Goal: Information Seeking & Learning: Learn about a topic

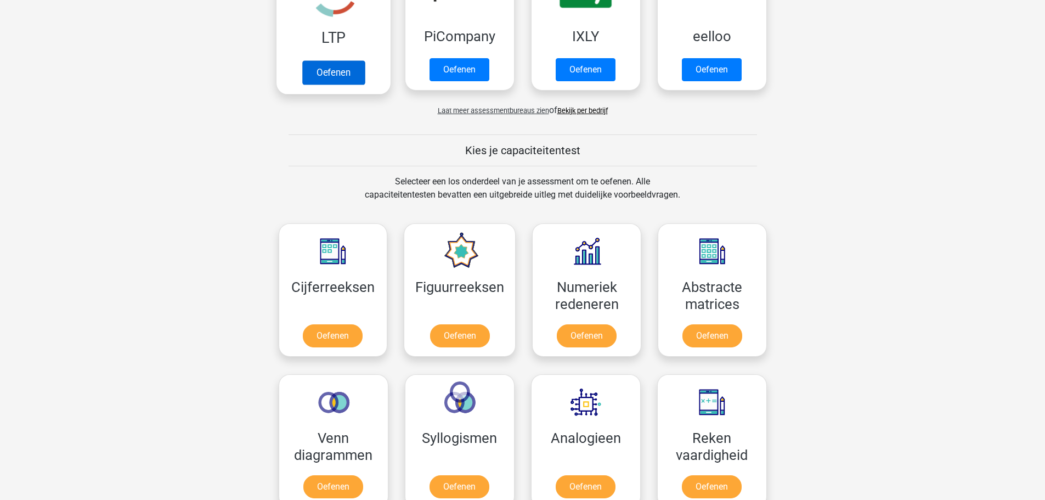
scroll to position [439, 0]
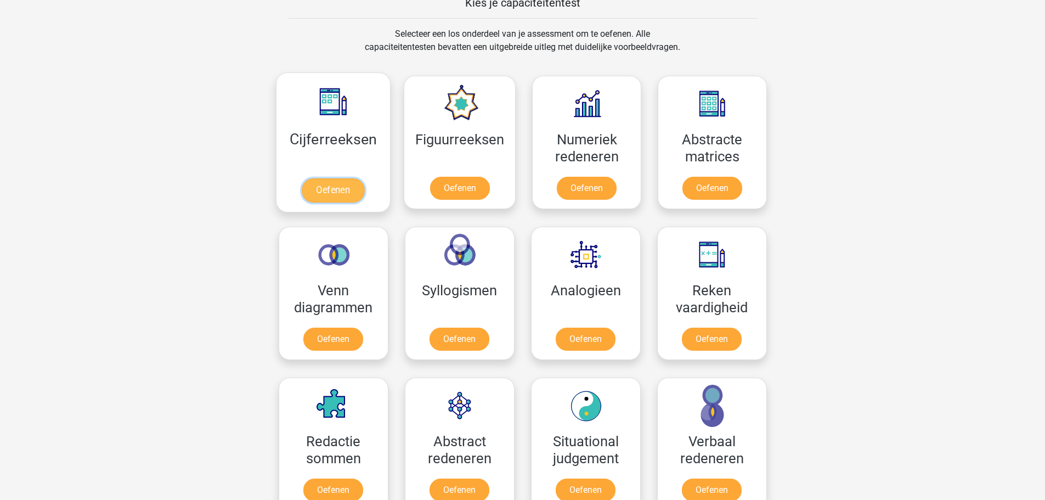
click at [335, 194] on link "Oefenen" at bounding box center [333, 190] width 63 height 24
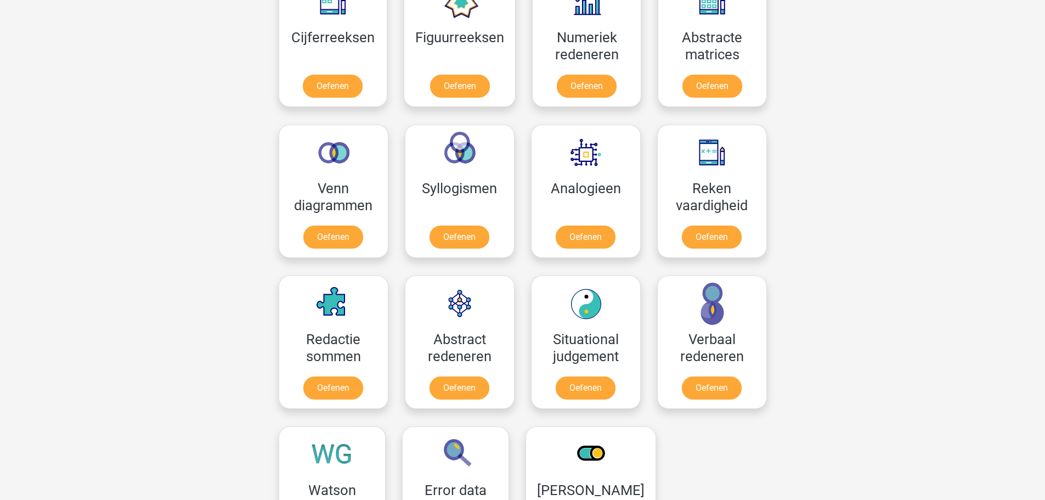
scroll to position [549, 0]
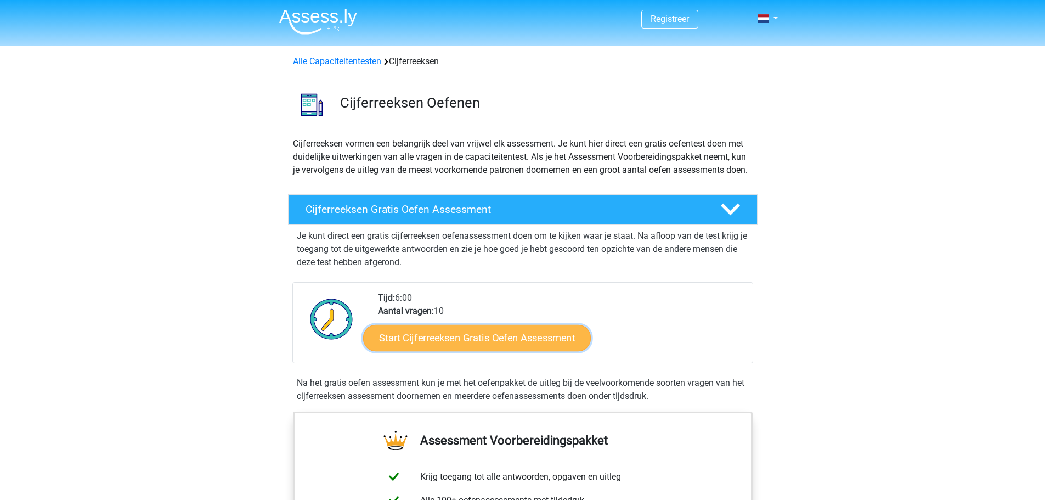
click at [437, 344] on link "Start Cijferreeksen Gratis Oefen Assessment" at bounding box center [477, 337] width 228 height 26
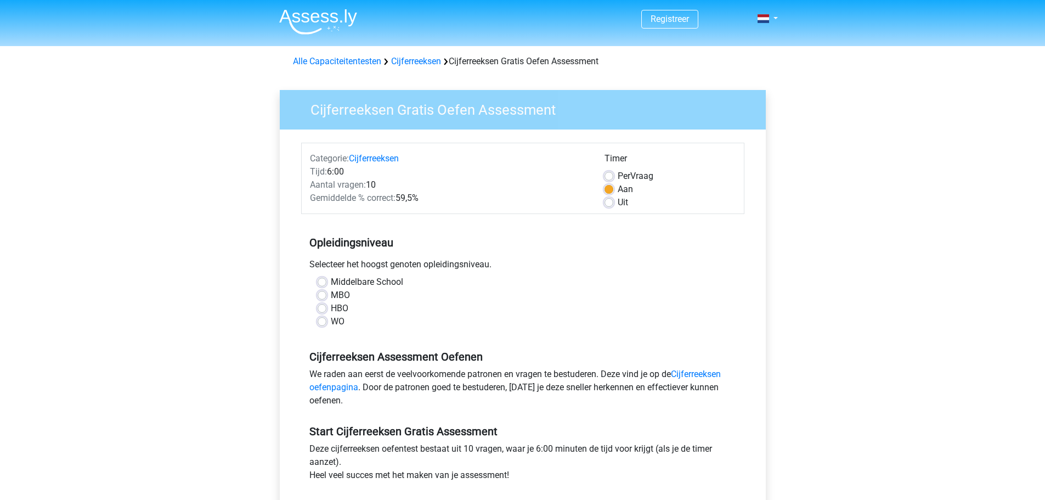
click at [331, 293] on label "MBO" at bounding box center [340, 295] width 19 height 13
click at [327, 293] on input "MBO" at bounding box center [322, 294] width 9 height 11
radio input "true"
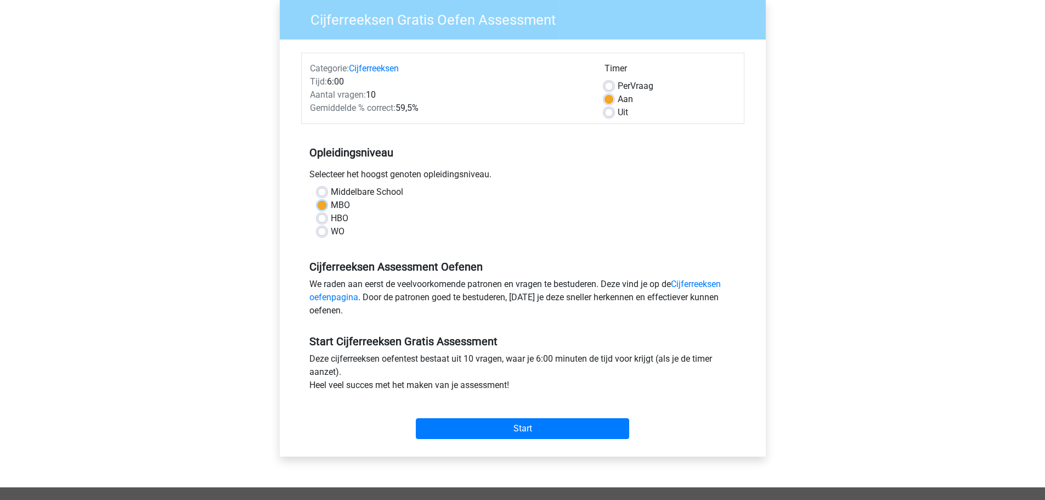
scroll to position [165, 0]
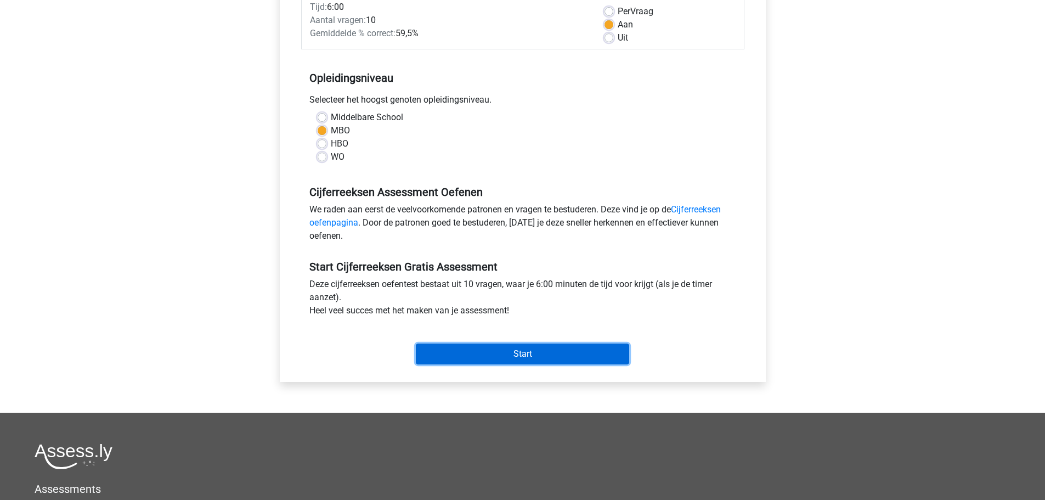
click at [424, 349] on input "Start" at bounding box center [522, 354] width 213 height 21
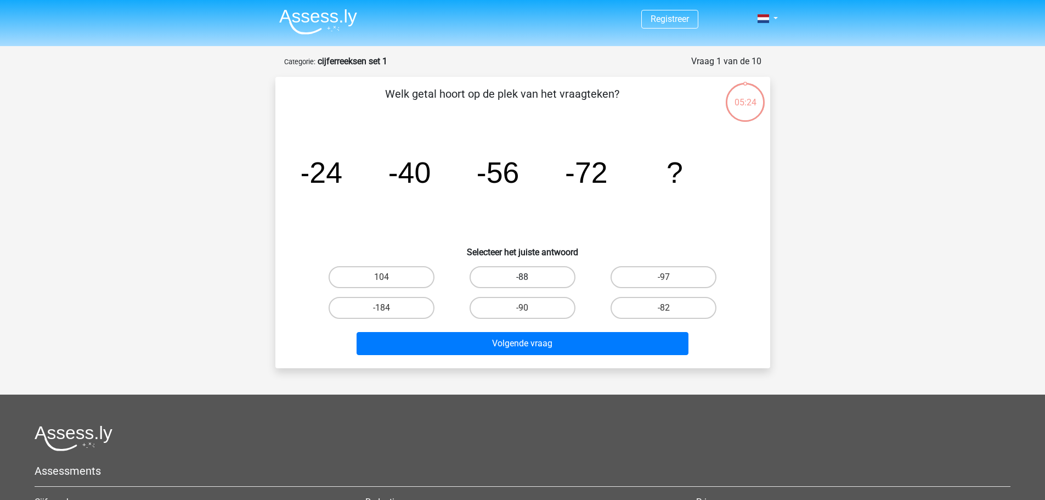
click at [515, 282] on label "-88" at bounding box center [523, 277] width 106 height 22
click at [522, 282] on input "-88" at bounding box center [525, 280] width 7 height 7
radio input "true"
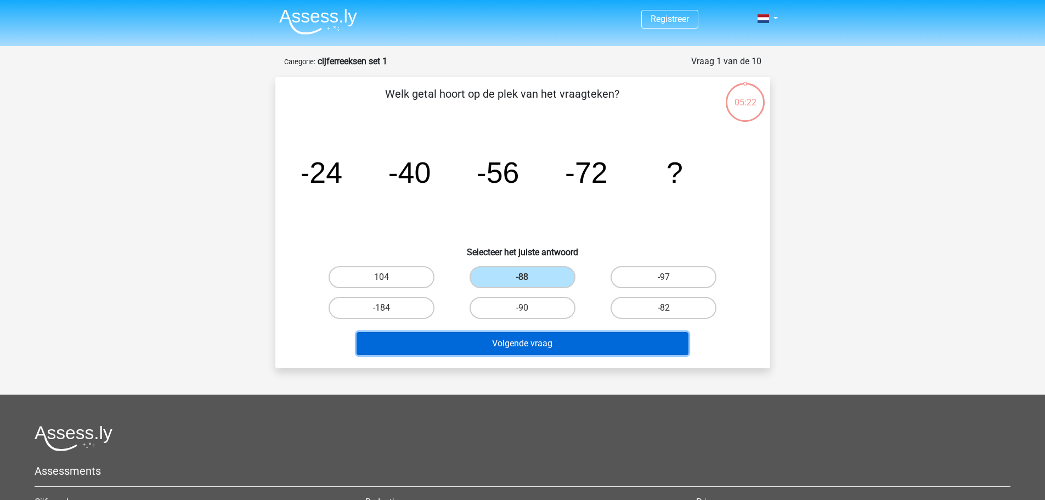
click at [498, 341] on button "Volgende vraag" at bounding box center [523, 343] width 332 height 23
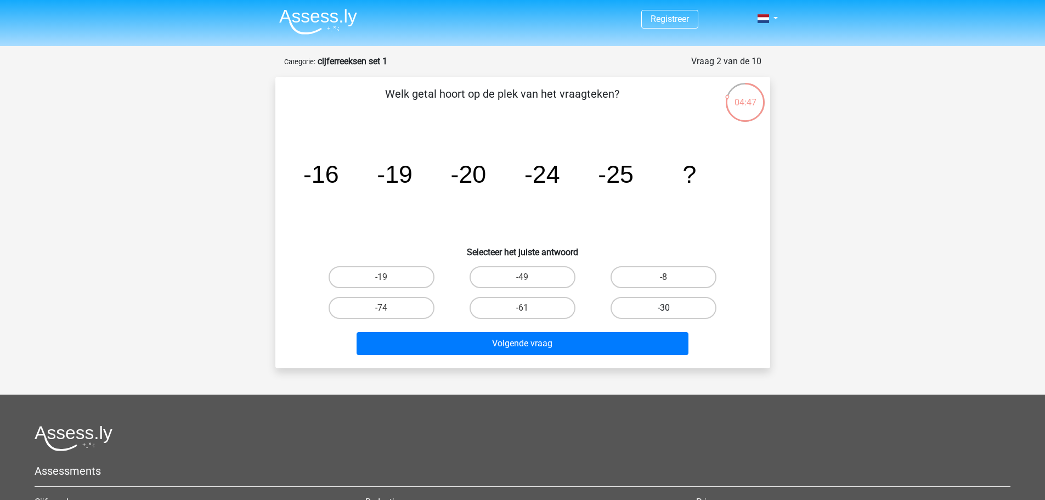
click at [663, 306] on label "-30" at bounding box center [664, 308] width 106 height 22
click at [664, 308] on input "-30" at bounding box center [667, 311] width 7 height 7
radio input "true"
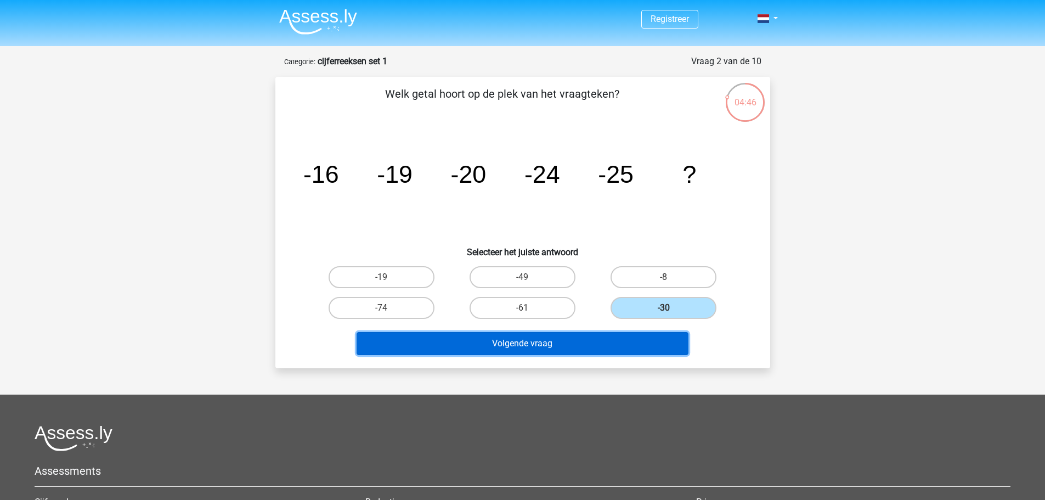
click at [591, 349] on button "Volgende vraag" at bounding box center [523, 343] width 332 height 23
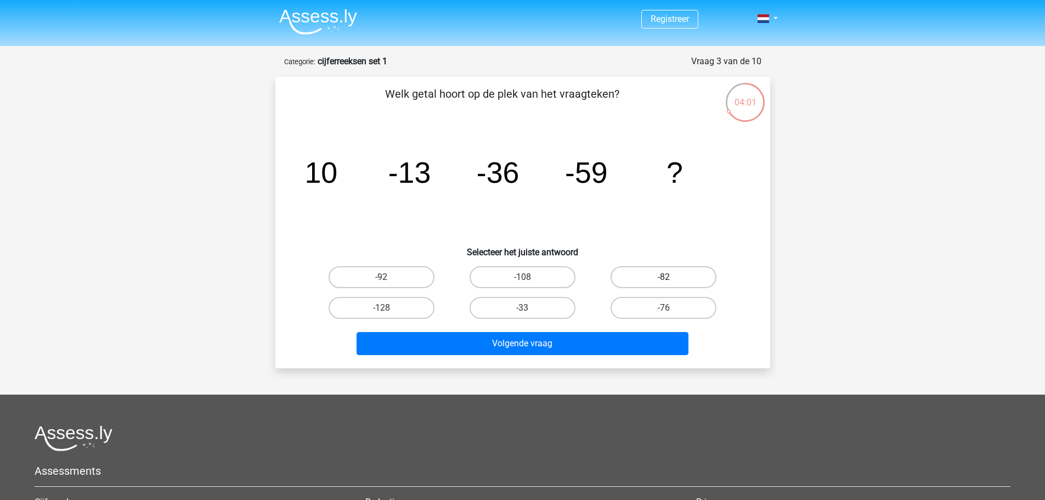
click at [664, 276] on label "-82" at bounding box center [664, 277] width 106 height 22
click at [664, 277] on input "-82" at bounding box center [667, 280] width 7 height 7
radio input "true"
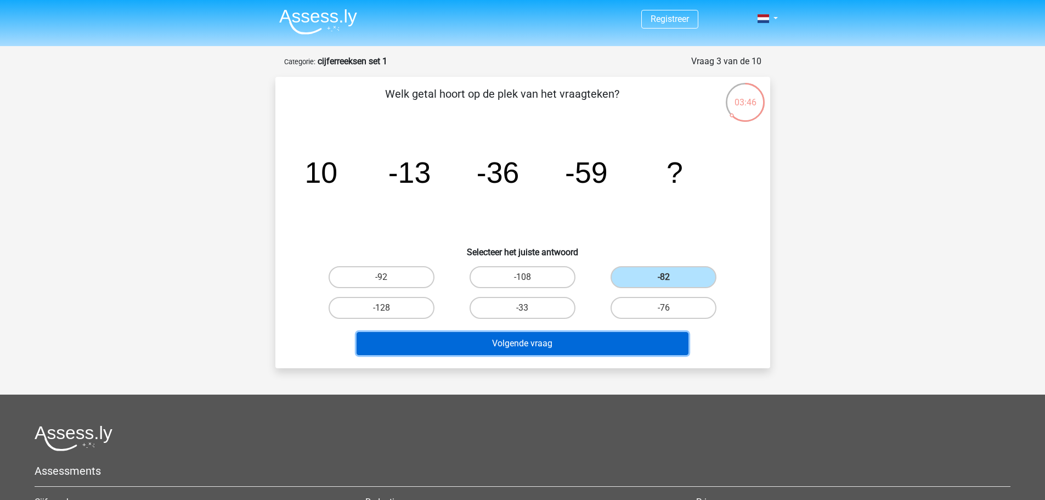
click at [562, 337] on button "Volgende vraag" at bounding box center [523, 343] width 332 height 23
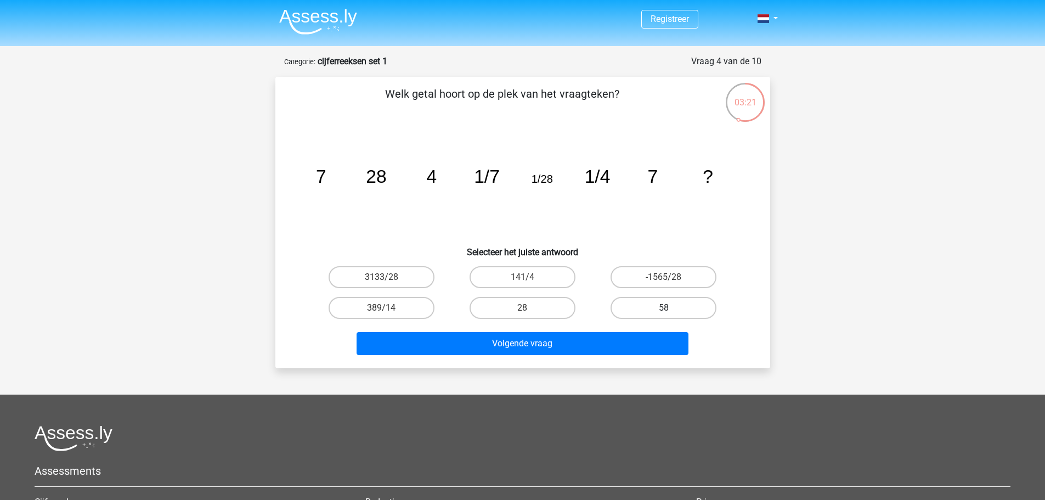
click at [663, 302] on label "58" at bounding box center [664, 308] width 106 height 22
click at [664, 308] on input "58" at bounding box center [667, 311] width 7 height 7
radio input "true"
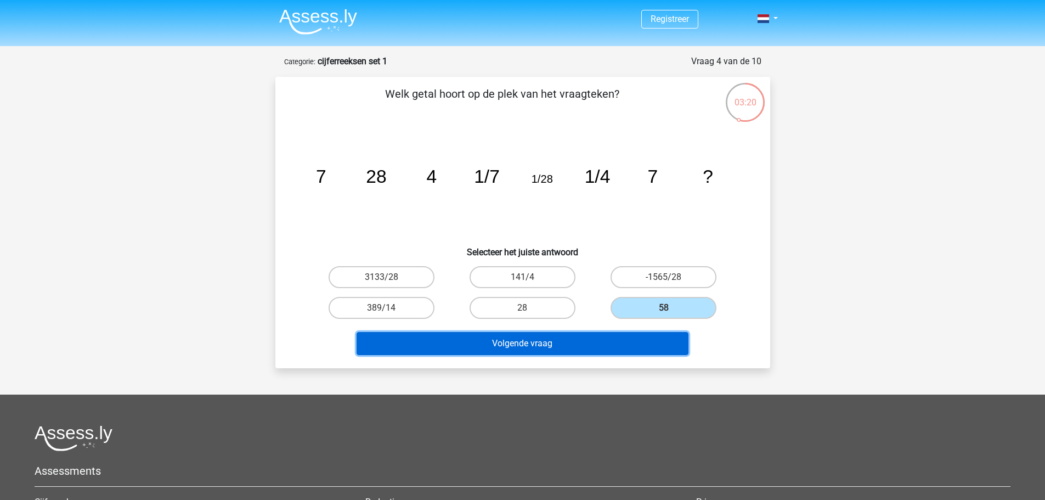
click at [642, 337] on button "Volgende vraag" at bounding box center [523, 343] width 332 height 23
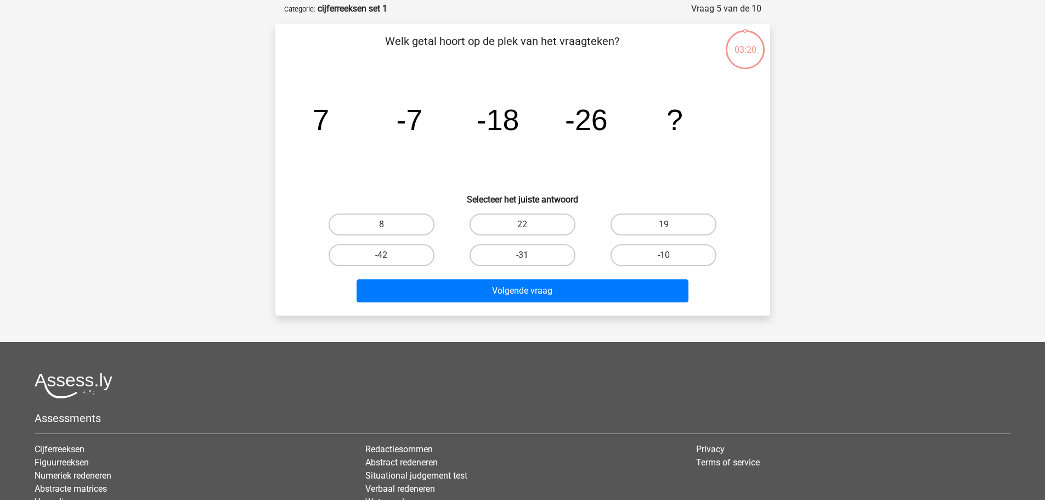
scroll to position [55, 0]
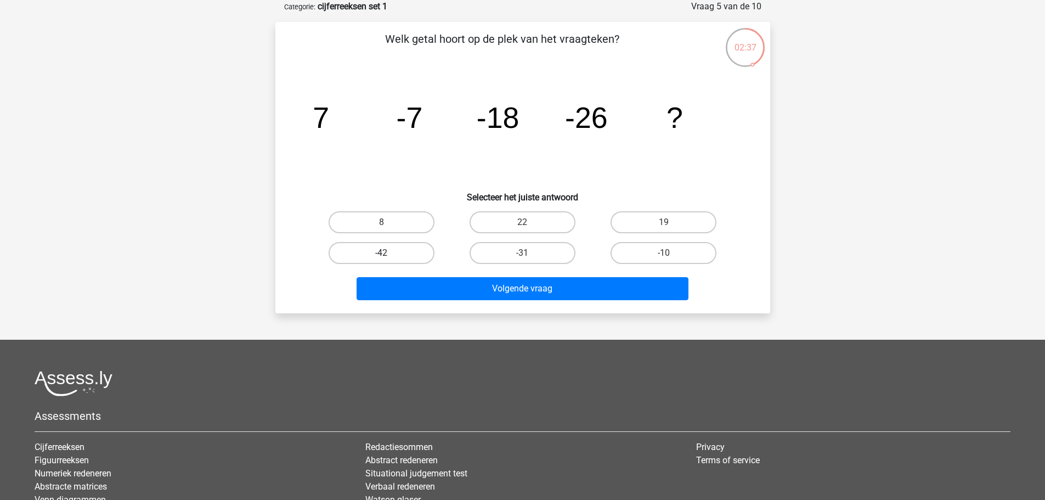
click at [395, 242] on label "-42" at bounding box center [382, 253] width 106 height 22
click at [389, 253] on input "-42" at bounding box center [384, 256] width 7 height 7
radio input "true"
click at [398, 230] on label "8" at bounding box center [382, 222] width 106 height 22
click at [389, 229] on input "8" at bounding box center [384, 225] width 7 height 7
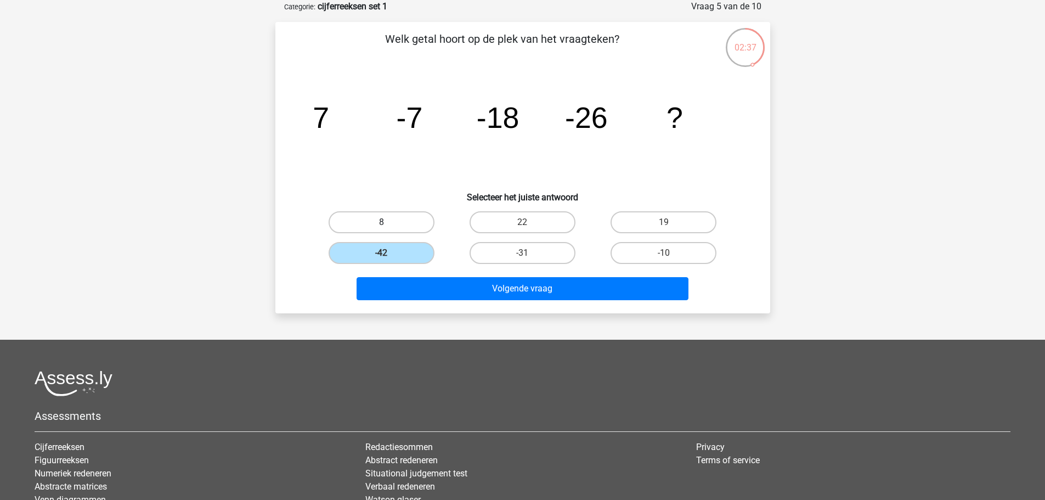
radio input "true"
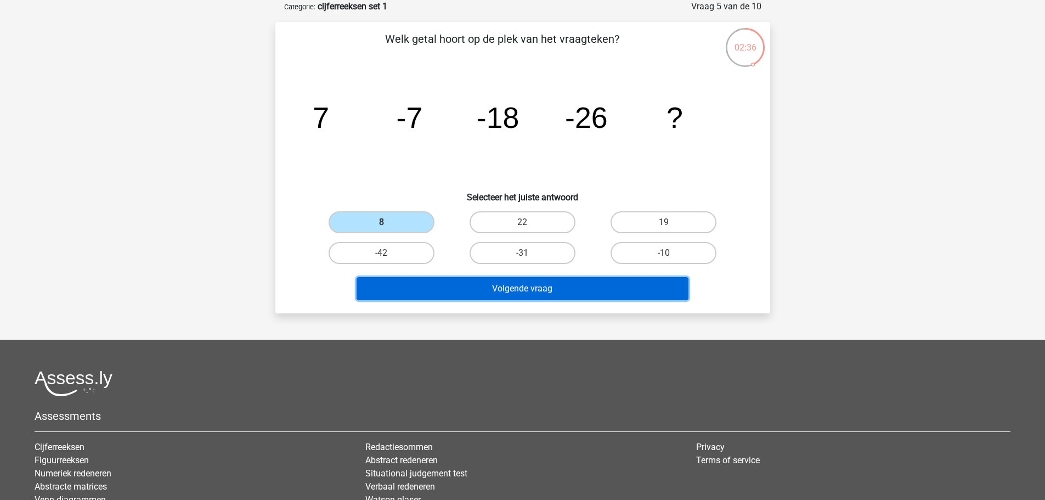
click at [425, 289] on button "Volgende vraag" at bounding box center [523, 288] width 332 height 23
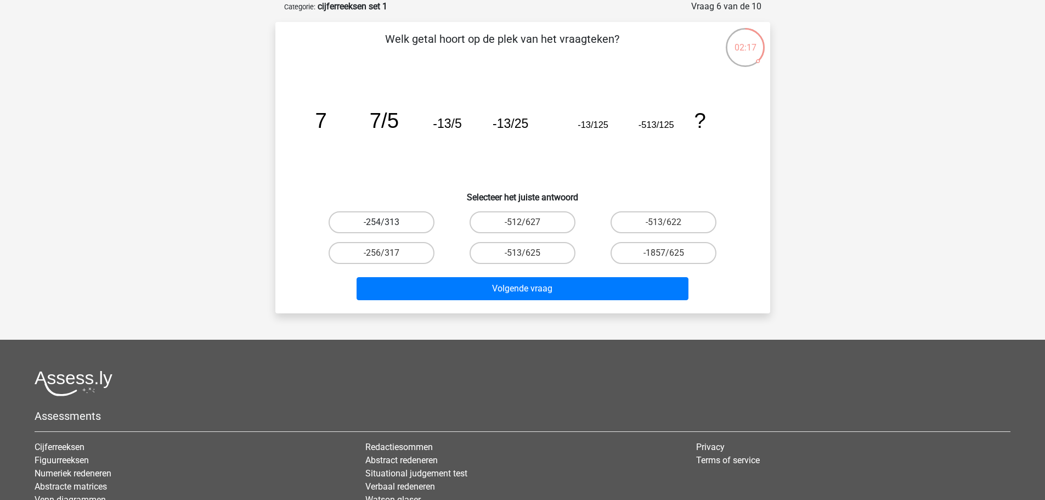
click at [420, 226] on label "-254/313" at bounding box center [382, 222] width 106 height 22
click at [389, 226] on input "-254/313" at bounding box center [384, 225] width 7 height 7
radio input "true"
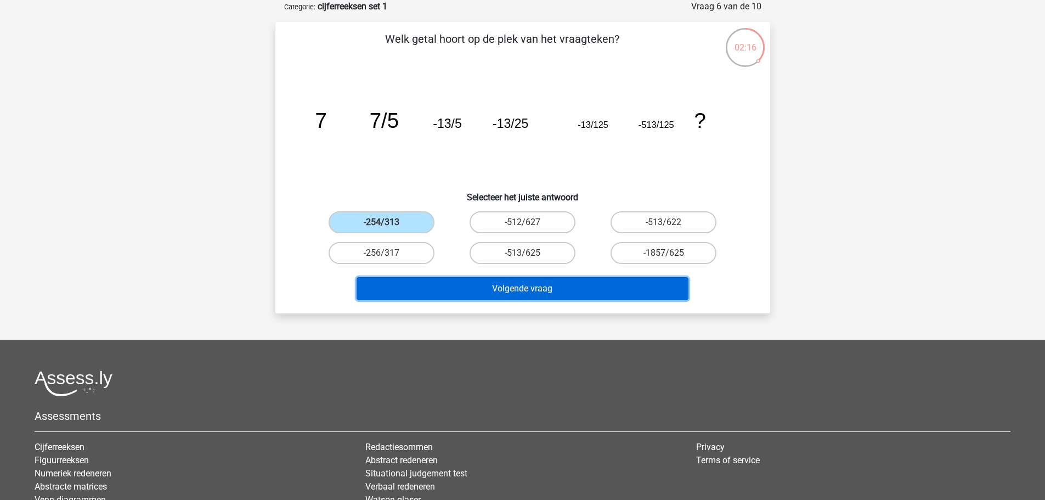
click at [451, 291] on button "Volgende vraag" at bounding box center [523, 288] width 332 height 23
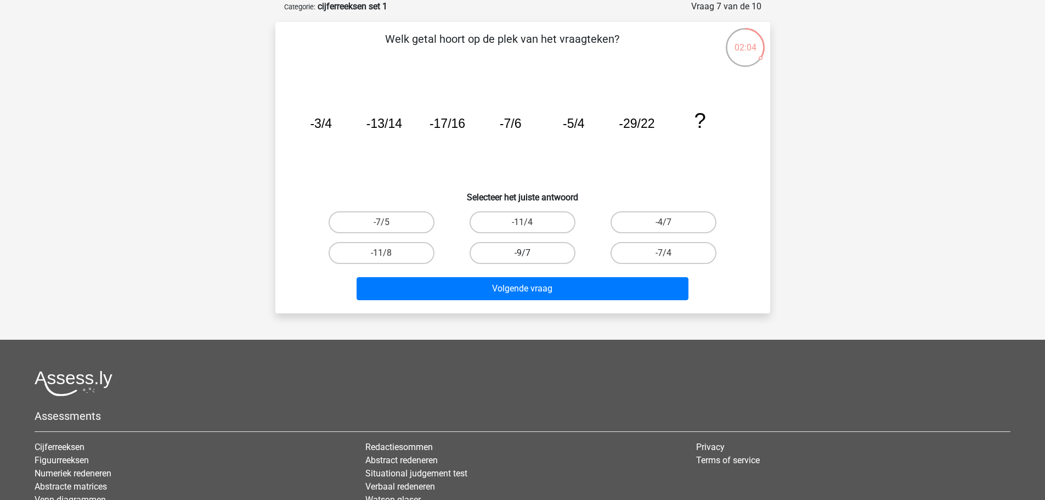
click at [484, 247] on label "-9/7" at bounding box center [523, 253] width 106 height 22
click at [522, 253] on input "-9/7" at bounding box center [525, 256] width 7 height 7
radio input "true"
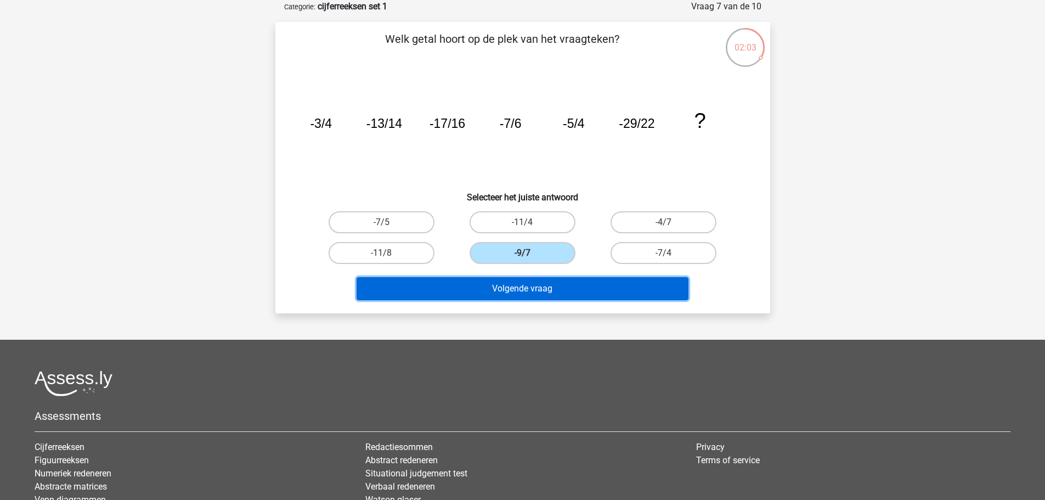
click at [478, 277] on button "Volgende vraag" at bounding box center [523, 288] width 332 height 23
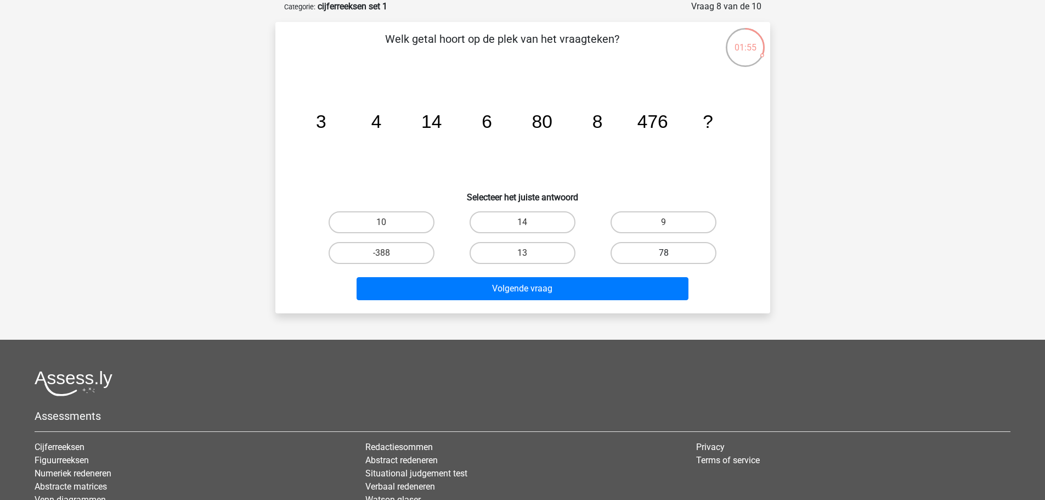
click at [651, 254] on label "78" at bounding box center [664, 253] width 106 height 22
click at [664, 254] on input "78" at bounding box center [667, 256] width 7 height 7
radio input "true"
click at [622, 302] on div "Volgende vraag" at bounding box center [523, 290] width 424 height 27
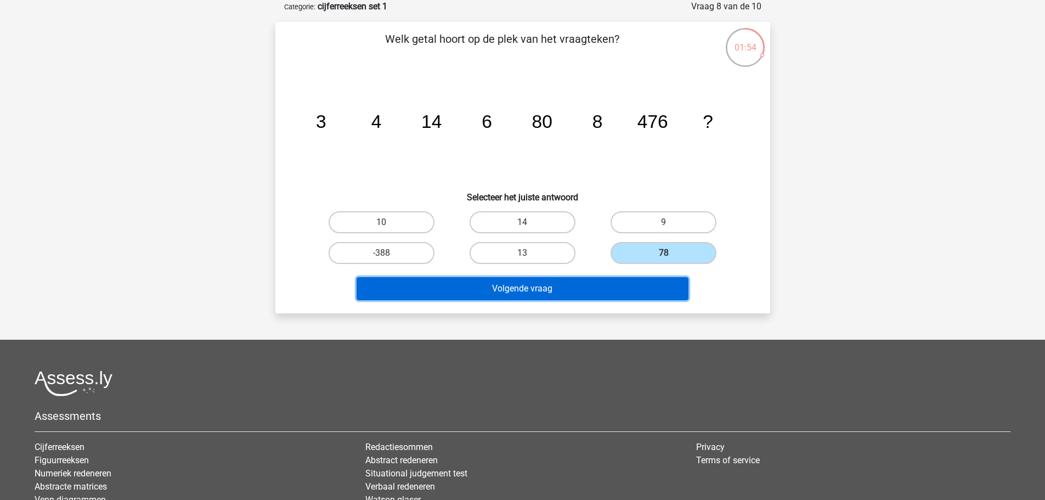
click at [595, 285] on button "Volgende vraag" at bounding box center [523, 288] width 332 height 23
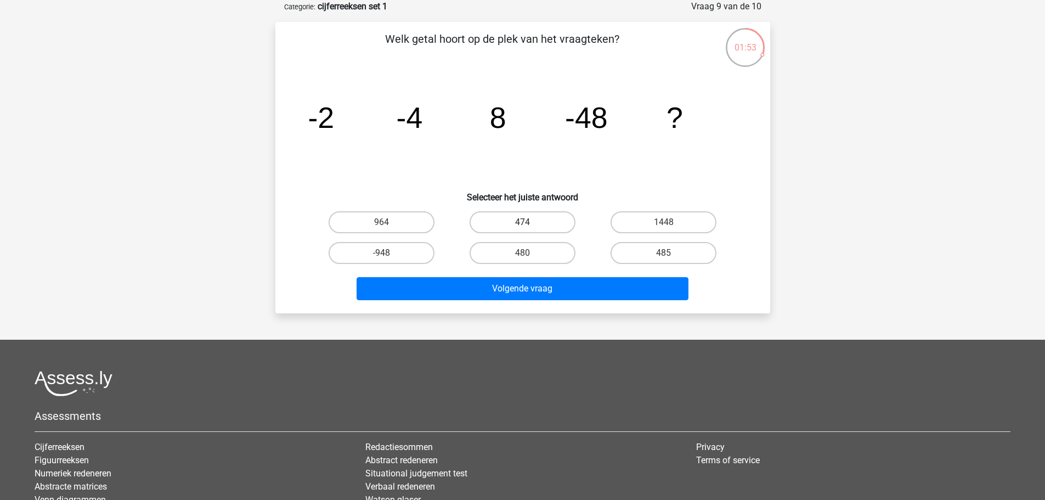
click at [534, 220] on label "474" at bounding box center [523, 222] width 106 height 22
click at [530, 222] on input "474" at bounding box center [525, 225] width 7 height 7
radio input "true"
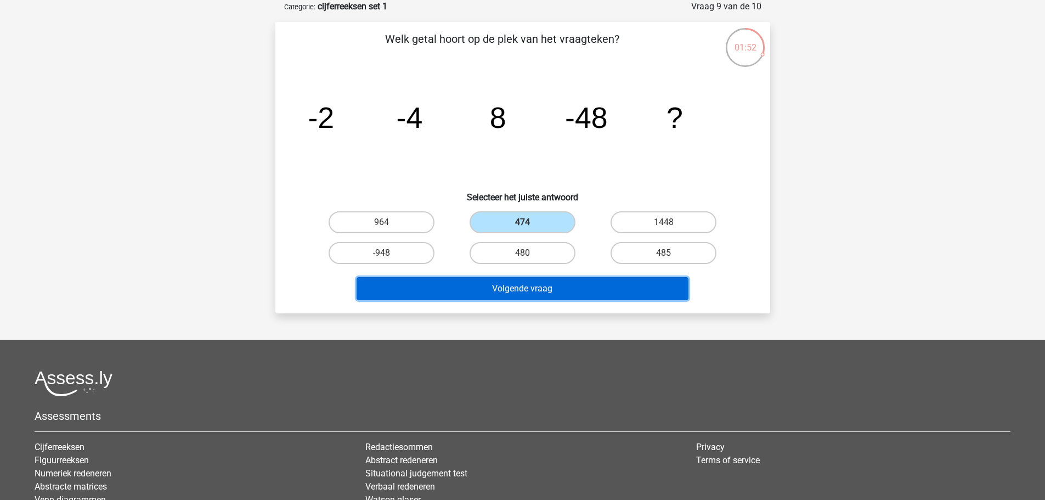
click at [525, 277] on button "Volgende vraag" at bounding box center [523, 288] width 332 height 23
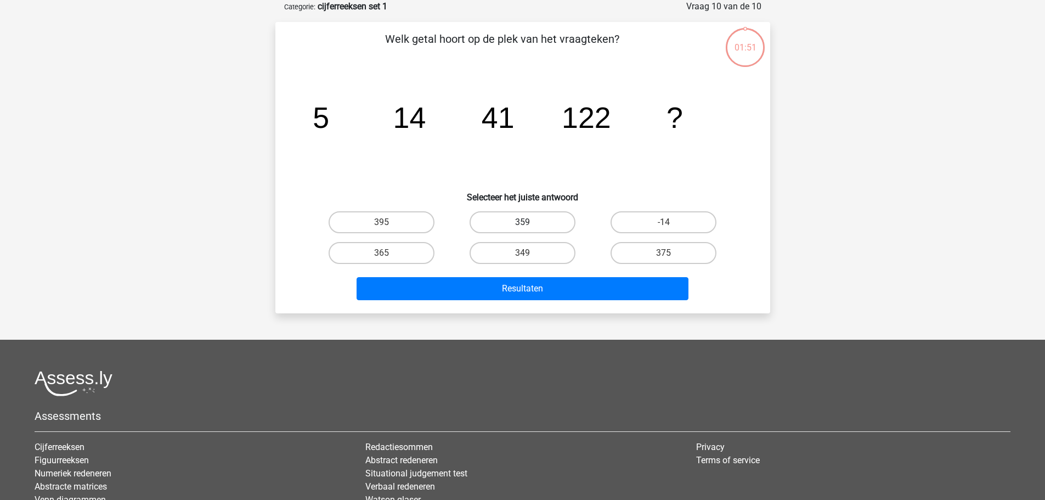
click at [511, 212] on label "359" at bounding box center [523, 222] width 106 height 22
click at [522, 222] on input "359" at bounding box center [525, 225] width 7 height 7
radio input "true"
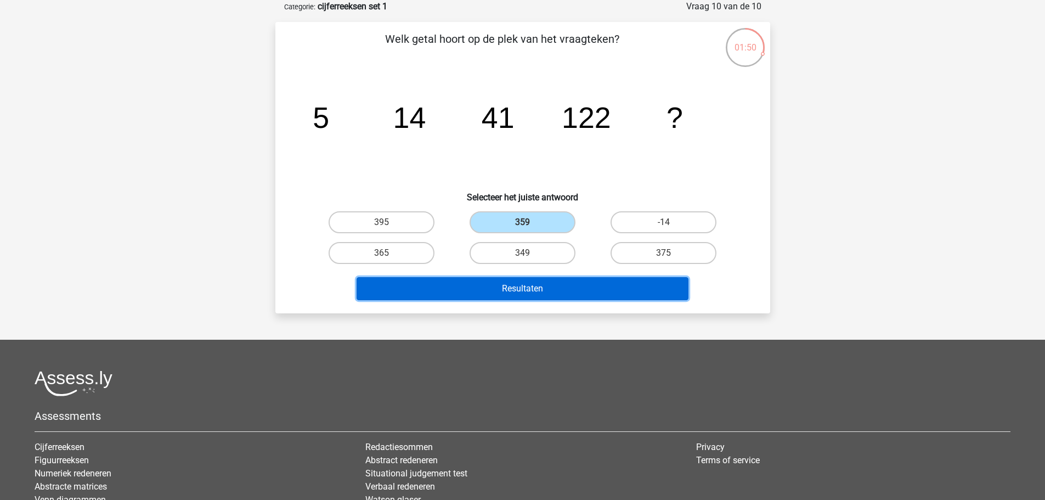
click at [510, 280] on button "Resultaten" at bounding box center [523, 288] width 332 height 23
